Goal: Navigation & Orientation: Find specific page/section

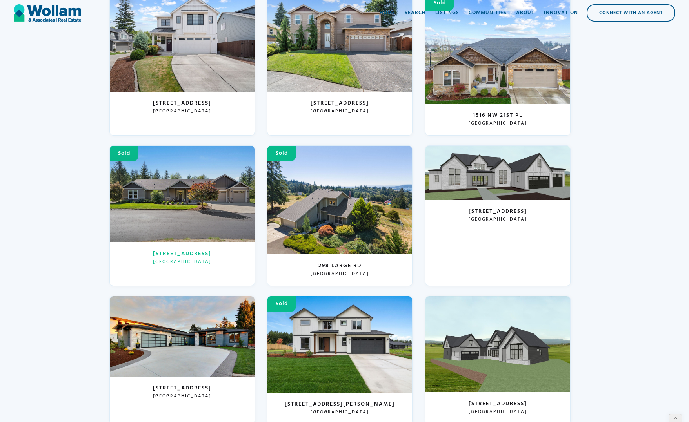
scroll to position [179, 0]
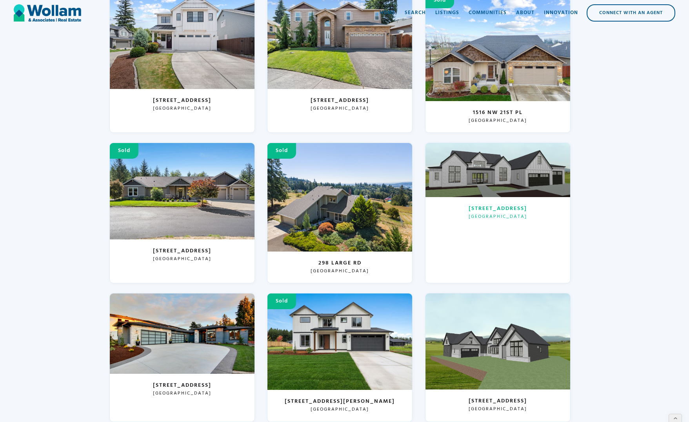
click at [427, 160] on div at bounding box center [497, 170] width 145 height 54
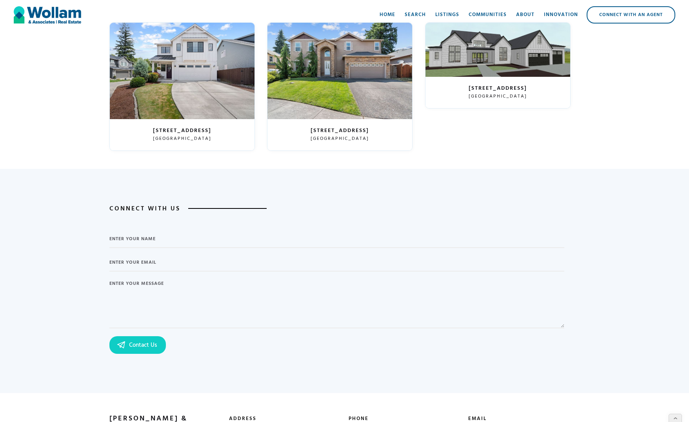
scroll to position [1422, 0]
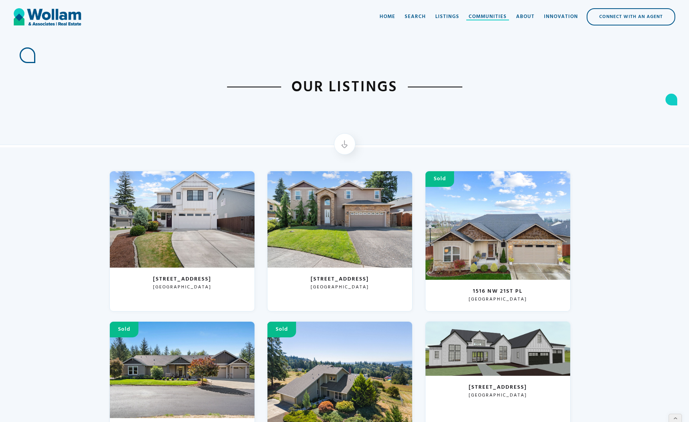
click at [482, 16] on div "Communities" at bounding box center [487, 17] width 38 height 8
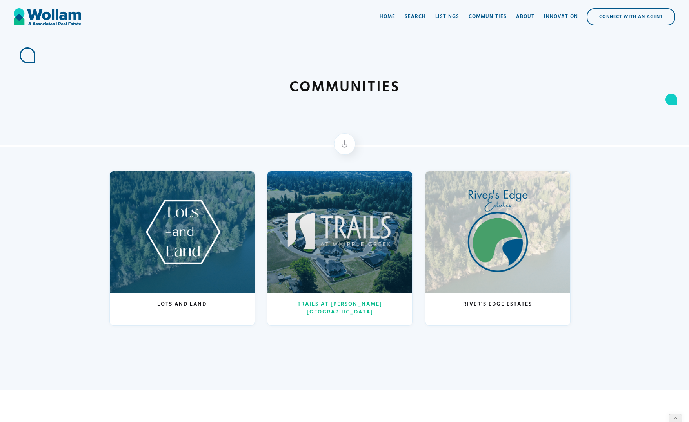
click at [369, 182] on div at bounding box center [339, 231] width 145 height 121
